Goal: Navigation & Orientation: Find specific page/section

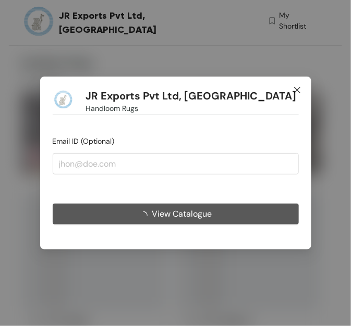
click at [292, 91] on span "Close" at bounding box center [297, 91] width 28 height 28
